Goal: Task Accomplishment & Management: Manage account settings

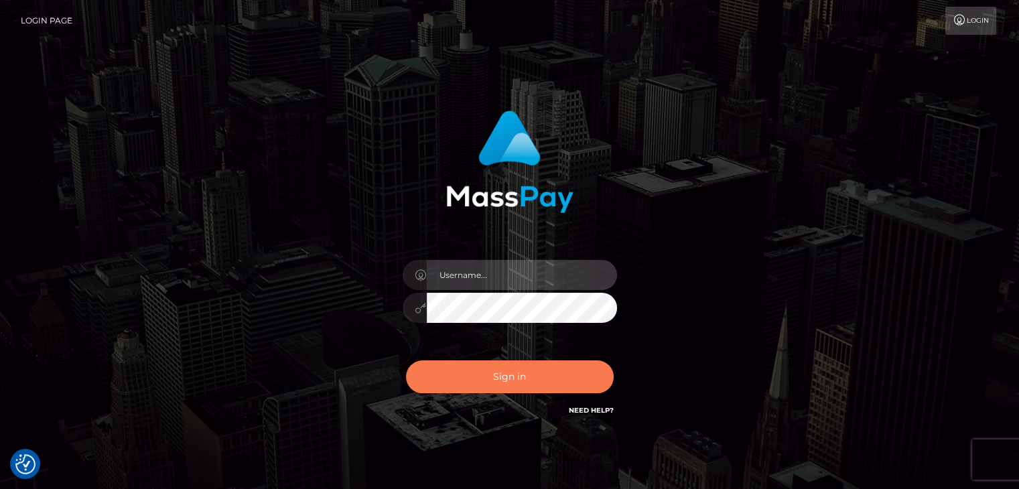
type input "Lawrence.megabonanza"
click at [533, 370] on button "Sign in" at bounding box center [510, 376] width 208 height 33
type input "Lawrence.megabonanza"
click at [497, 381] on button "Sign in" at bounding box center [510, 376] width 208 height 33
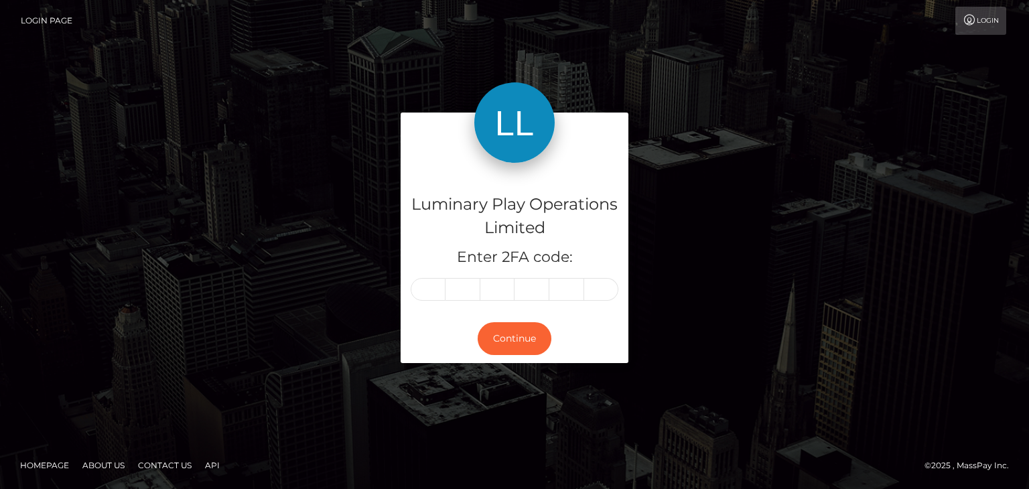
drag, startPoint x: 424, startPoint y: 293, endPoint x: 432, endPoint y: 285, distance: 11.9
click at [424, 293] on input "text" at bounding box center [428, 289] width 35 height 23
type input "4"
type input "2"
type input "8"
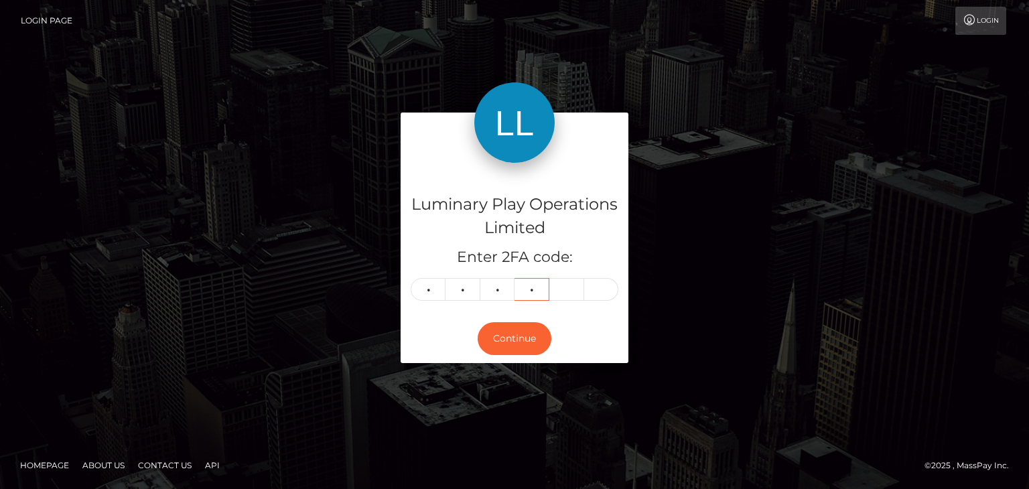
type input "6"
type input "9"
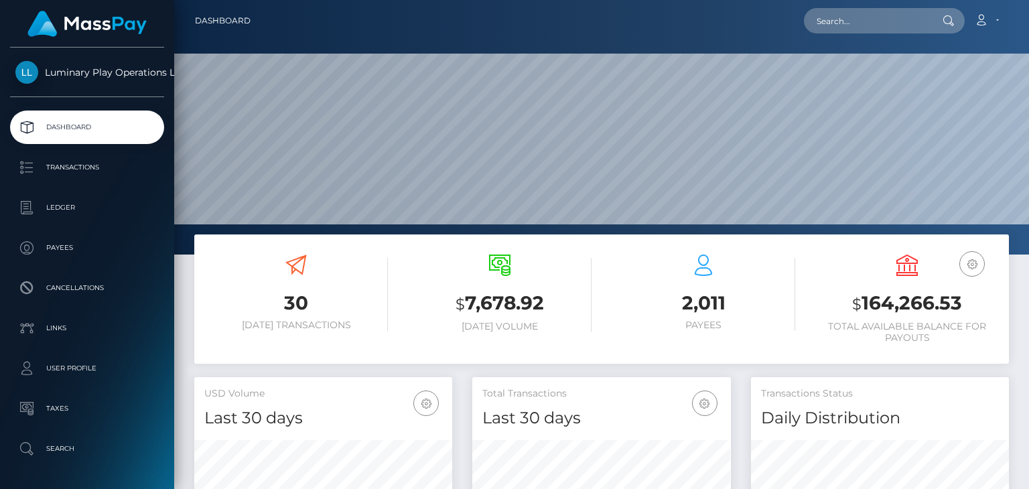
scroll to position [237, 257]
click at [920, 301] on h3 "$ 164,266.53" at bounding box center [907, 303] width 184 height 27
copy h3 "164,266.53"
